Goal: Transaction & Acquisition: Purchase product/service

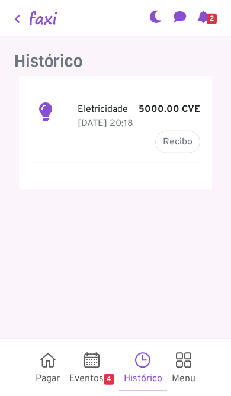
scroll to position [41, 0]
click at [39, 379] on link "Pagar" at bounding box center [48, 367] width 34 height 47
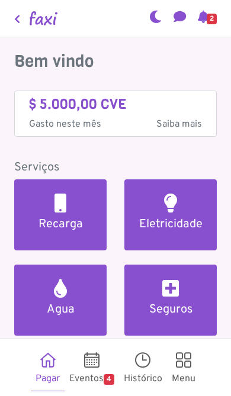
click at [40, 378] on link "Pagar" at bounding box center [48, 367] width 34 height 47
click at [60, 200] on link "Recarga" at bounding box center [60, 214] width 92 height 71
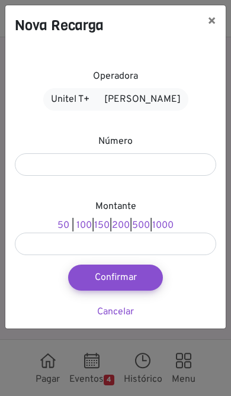
click at [164, 106] on link "Alou Móvel" at bounding box center [142, 99] width 92 height 22
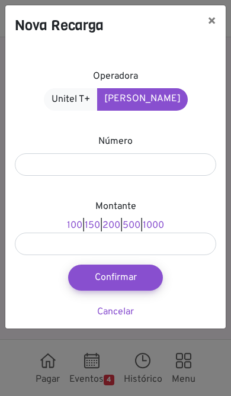
click at [185, 211] on div "Montante 100 | 150 | 200 | 500 | 1000" at bounding box center [115, 227] width 201 height 56
click at [183, 195] on div "Operadora Unitel T+ Alou Móvel Número Montante 100 | 150 | 200 | 500 | 1000 Con…" at bounding box center [115, 187] width 220 height 283
click at [176, 208] on div "Montante 100 | 150 | 200 | 500 | 1000" at bounding box center [115, 227] width 201 height 56
click at [171, 211] on div "Montante 100 | 150 | 200 | 500 | 1000" at bounding box center [115, 227] width 201 height 56
click at [145, 212] on div "Montante 100 | 150 | 200 | 500 | 1000" at bounding box center [115, 227] width 201 height 56
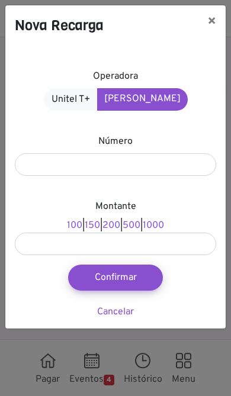
click at [154, 206] on div "Montante 100 | 150 | 200 | 500 | 1000" at bounding box center [115, 227] width 201 height 56
click at [174, 263] on div "Operadora Unitel T+ Alou Móvel Número Montante 100 | 150 | 200 | 500 | 1000 Con…" at bounding box center [115, 187] width 220 height 283
click at [168, 268] on div "Operadora Unitel T+ Alou Móvel Número Montante 100 | 150 | 200 | 500 | 1000 Con…" at bounding box center [115, 187] width 220 height 283
click at [133, 203] on label "Montante" at bounding box center [115, 206] width 41 height 14
click at [157, 215] on div "Montante 100 | 150 | 200 | 500 | 1000" at bounding box center [115, 227] width 201 height 56
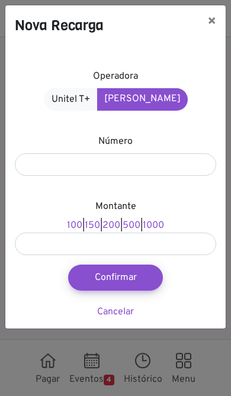
click at [159, 201] on div "Montante 100 | 150 | 200 | 500 | 1000" at bounding box center [115, 227] width 201 height 56
click at [112, 347] on div "Nova Recarga × Operadora Unitel T+ Alou Móvel Número Montante 100 | 150 | 200 |…" at bounding box center [115, 198] width 231 height 396
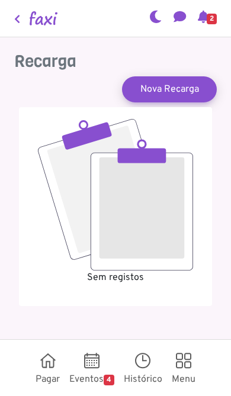
click at [39, 395] on html "Ariana FERNANDES TAVARES Pagar Eventos 4 Histórico Meus Cartões Meus Bilhetes P…" at bounding box center [115, 198] width 231 height 396
click at [51, 395] on html "Ariana FERNANDES TAVARES Pagar Eventos 4 Histórico Meus Cartões Meus Bilhetes P…" at bounding box center [115, 198] width 231 height 396
click at [43, 389] on link "Pagar" at bounding box center [48, 367] width 34 height 47
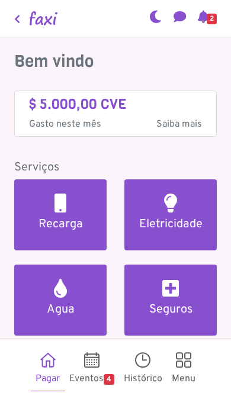
click at [98, 214] on link "Recarga" at bounding box center [60, 214] width 92 height 71
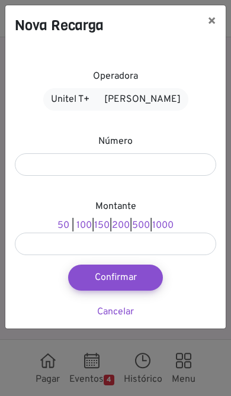
click at [173, 203] on div "Montante 50 | 100 | 150 | 200 | 500 | 1000" at bounding box center [115, 227] width 201 height 56
click at [159, 138] on div "Número" at bounding box center [115, 154] width 201 height 41
click at [148, 133] on div "Operadora Unitel T+ Alou Móvel Número Montante 50 | 100 | 150 | 200 | 500 | 100…" at bounding box center [115, 187] width 220 height 283
click at [121, 207] on label "Montante" at bounding box center [115, 206] width 41 height 14
click at [127, 200] on label "Montante" at bounding box center [115, 206] width 41 height 14
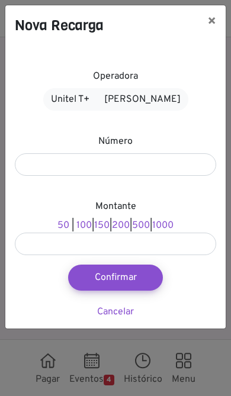
click at [130, 190] on div "Operadora Unitel T+ Alou Móvel Número Montante 50 | 100 | 150 | 200 | 500 | 100…" at bounding box center [115, 187] width 220 height 283
click at [128, 195] on div "Operadora Unitel T+ Alou Móvel Número Montante 50 | 100 | 150 | 200 | 500 | 100…" at bounding box center [115, 187] width 220 height 283
click at [178, 209] on div "Montante 50 | 100 | 150 | 200 | 500 | 1000" at bounding box center [115, 227] width 201 height 56
click at [183, 205] on div "Montante 50 | 100 | 150 | 200 | 500 | 1000" at bounding box center [115, 227] width 201 height 56
click at [149, 147] on div "Número" at bounding box center [115, 154] width 201 height 41
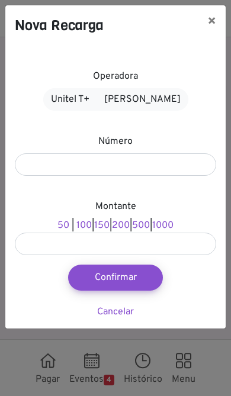
click at [151, 142] on div "Número" at bounding box center [115, 154] width 201 height 41
click at [92, 144] on div "Número" at bounding box center [115, 154] width 201 height 41
click at [88, 148] on div "Número" at bounding box center [115, 154] width 201 height 41
click at [151, 143] on div "Número" at bounding box center [115, 154] width 201 height 41
click at [181, 266] on div "Operadora Unitel T+ Alou Móvel Número Montante 50 | 100 | 150 | 200 | 500 | 100…" at bounding box center [115, 187] width 220 height 283
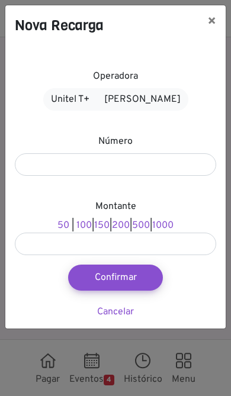
click at [149, 324] on div "Operadora Unitel T+ Alou Móvel Número Montante 50 | 100 | 150 | 200 | 500 | 100…" at bounding box center [115, 187] width 220 height 283
click at [175, 212] on div "Montante 50 | 100 | 150 | 200 | 500 | 1000" at bounding box center [115, 227] width 201 height 56
click at [205, 56] on div "Operadora Unitel T+ Alou Móvel Número Montante 50 | 100 | 150 | 200 | 500 | 100…" at bounding box center [115, 187] width 220 height 283
click at [214, 59] on div "Operadora Unitel T+ Alou Móvel Número Montante 50 | 100 | 150 | 200 | 500 | 100…" at bounding box center [115, 187] width 220 height 283
click at [212, 66] on div "Operadora Unitel T+ Alou Móvel Número Montante 50 | 100 | 150 | 200 | 500 | 100…" at bounding box center [115, 187] width 220 height 283
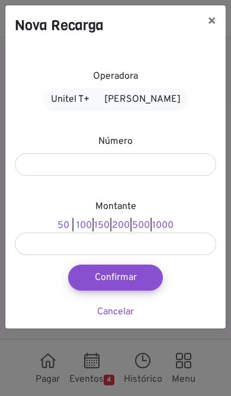
click at [141, 99] on link "[PERSON_NAME]" at bounding box center [142, 99] width 92 height 22
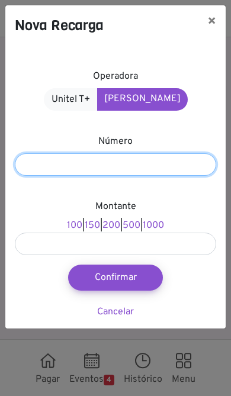
click at [82, 154] on input "number" at bounding box center [115, 164] width 201 height 22
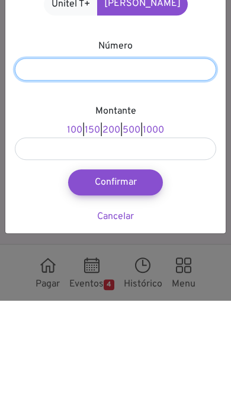
type input "*******"
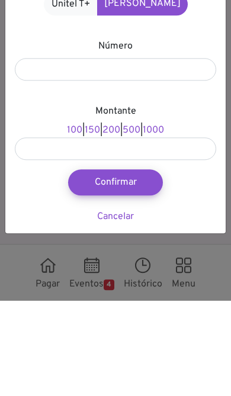
click at [164, 219] on link "1000" at bounding box center [153, 225] width 21 height 12
type input "****"
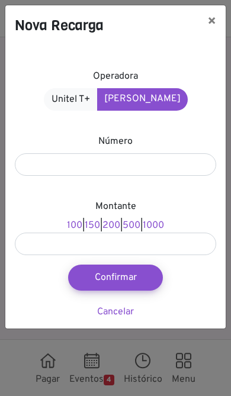
click at [134, 279] on button "Confirmar" at bounding box center [115, 277] width 95 height 26
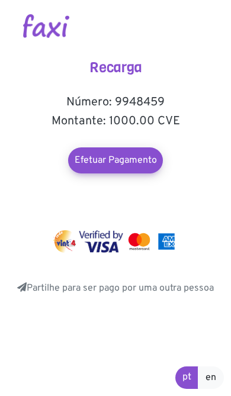
click at [92, 156] on link "Efetuar Pagamento" at bounding box center [115, 160] width 95 height 26
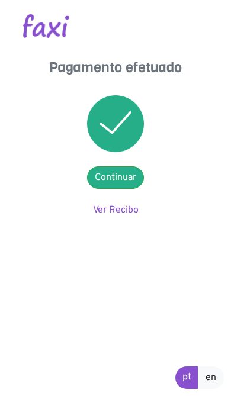
click at [124, 214] on link "Ver Recibo" at bounding box center [116, 210] width 46 height 12
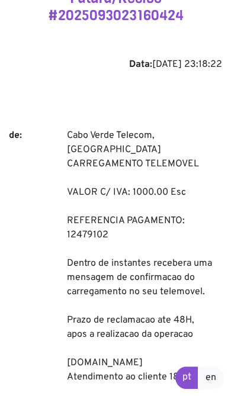
scroll to position [62, 0]
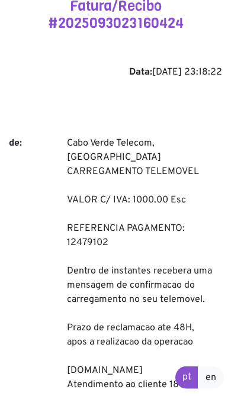
scroll to position [54, 0]
